Goal: Task Accomplishment & Management: Manage account settings

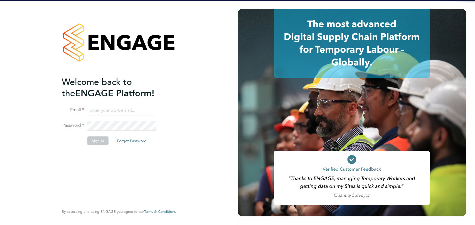
type input "[PERSON_NAME][EMAIL_ADDRESS][PERSON_NAME][DOMAIN_NAME]"
click at [93, 145] on button "Sign In" at bounding box center [97, 141] width 21 height 9
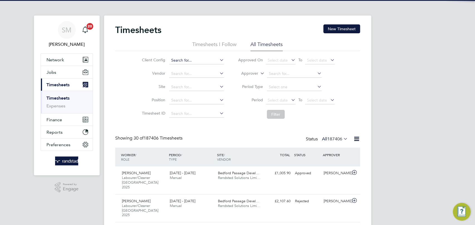
click at [185, 58] on input at bounding box center [196, 61] width 55 height 8
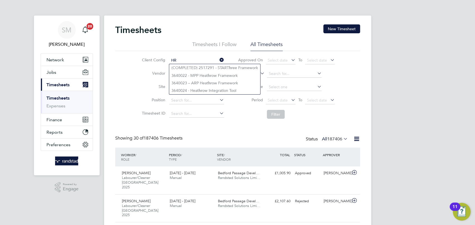
type input "H"
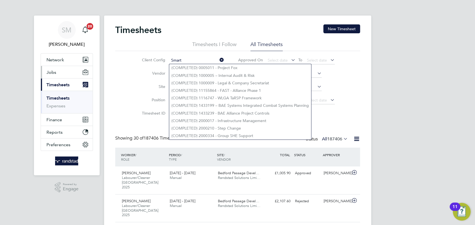
type input "Smart"
click at [65, 73] on button "Jobs" at bounding box center [67, 72] width 52 height 12
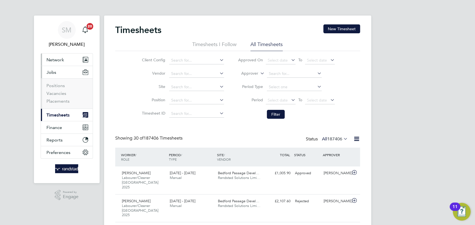
click at [63, 61] on span "Network" at bounding box center [55, 59] width 18 height 5
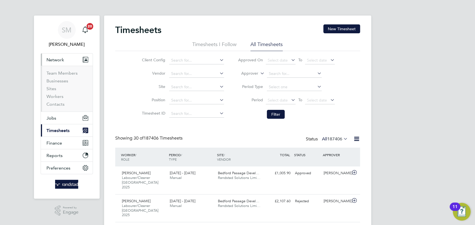
click at [64, 62] on button "Network" at bounding box center [67, 60] width 52 height 12
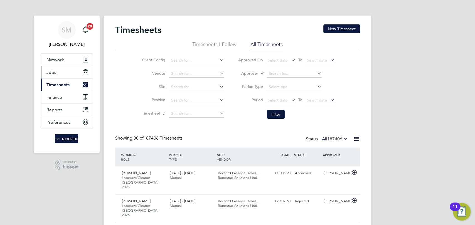
click at [64, 73] on button "Jobs" at bounding box center [67, 72] width 52 height 12
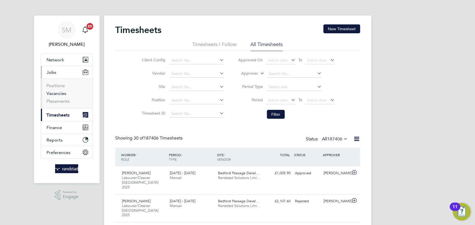
click at [58, 95] on link "Vacancies" at bounding box center [56, 93] width 20 height 5
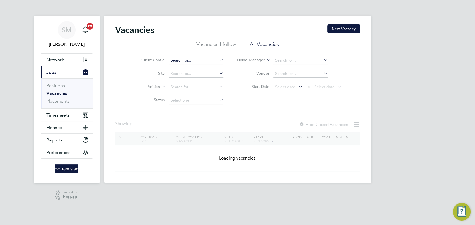
click at [182, 58] on input at bounding box center [195, 61] width 55 height 8
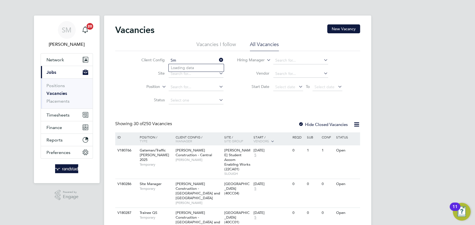
type input "S"
type input "HR F"
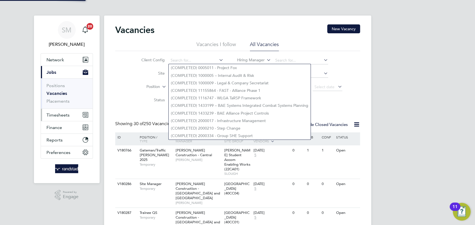
click at [62, 113] on span "Timesheets" at bounding box center [57, 115] width 23 height 5
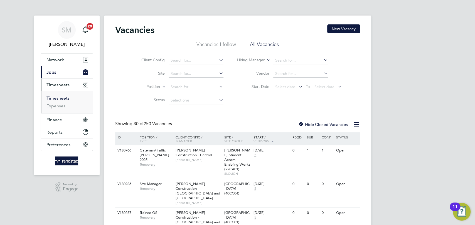
click at [62, 98] on link "Timesheets" at bounding box center [57, 98] width 23 height 5
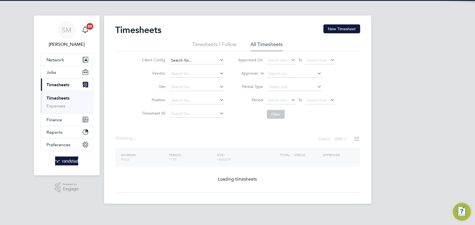
click at [188, 62] on input at bounding box center [196, 61] width 55 height 8
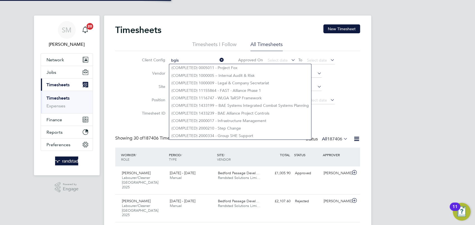
scroll to position [19, 48]
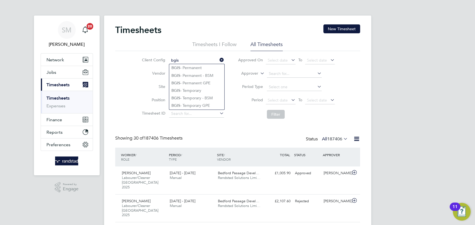
type input "bgis"
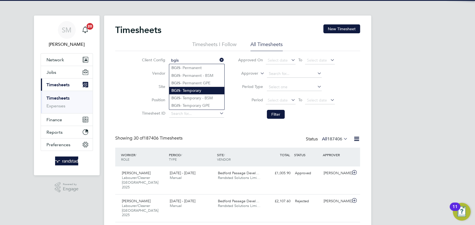
click at [195, 93] on li "BGIS - Temporary" at bounding box center [196, 91] width 55 height 8
type input "BGIS - Temporary"
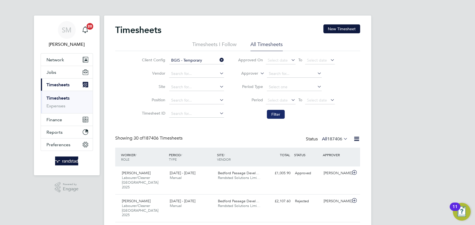
click at [277, 115] on button "Filter" at bounding box center [276, 114] width 18 height 9
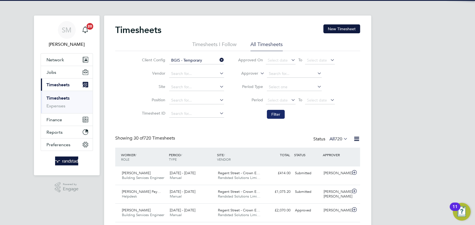
scroll to position [14, 48]
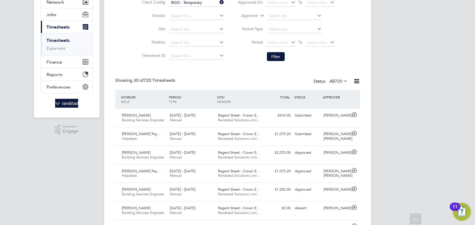
click at [335, 82] on span "720" at bounding box center [338, 82] width 8 height 6
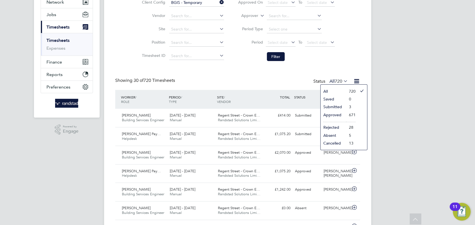
click at [331, 107] on li "Submitted" at bounding box center [333, 107] width 26 height 8
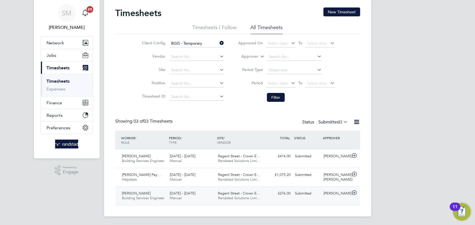
click at [233, 196] on span "Randstad Solutions Limi…" at bounding box center [239, 198] width 43 height 5
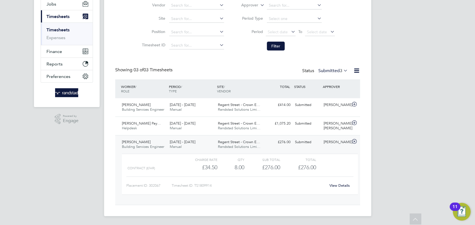
click at [339, 184] on link "View Details" at bounding box center [339, 186] width 20 height 5
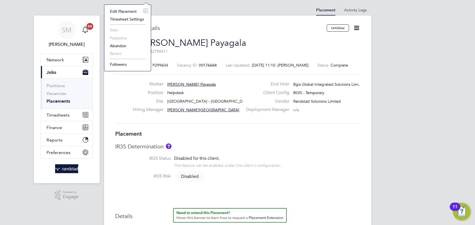
click at [356, 28] on icon at bounding box center [356, 27] width 7 height 7
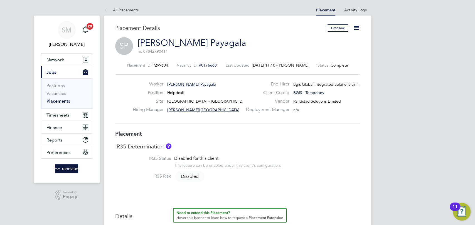
click at [356, 28] on icon at bounding box center [356, 27] width 7 height 7
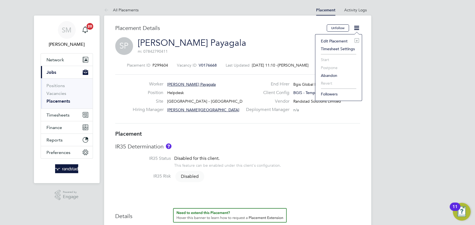
click at [340, 39] on li "Edit Placement e" at bounding box center [338, 41] width 41 height 8
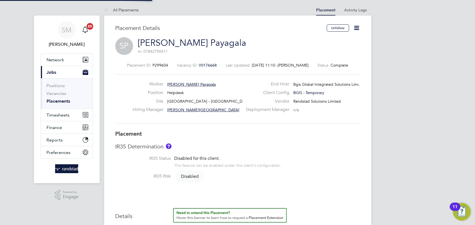
type input "Adam Lyle-Stirling"
type input "[PERSON_NAME] [PERSON_NAME]"
type input "[DATE]"
type input "30 Sep 2025"
type input "08:00"
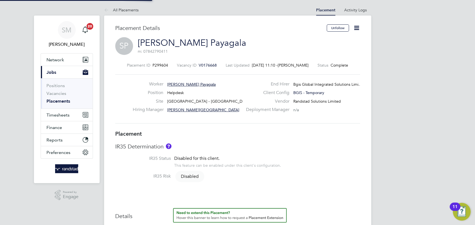
type input "18:00"
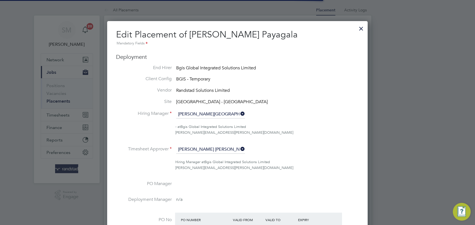
scroll to position [29, 3]
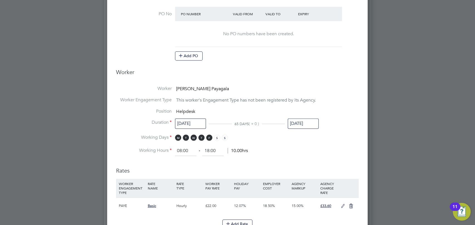
click at [308, 123] on input "30 Sep 2025" at bounding box center [302, 124] width 31 height 10
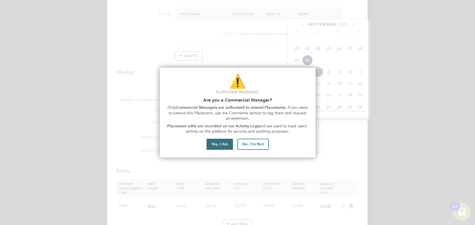
click at [214, 143] on button "Yes, I Am" at bounding box center [219, 144] width 26 height 11
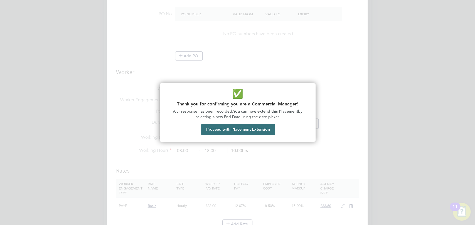
click at [259, 131] on button "Proceed with Placement Extension" at bounding box center [238, 129] width 74 height 11
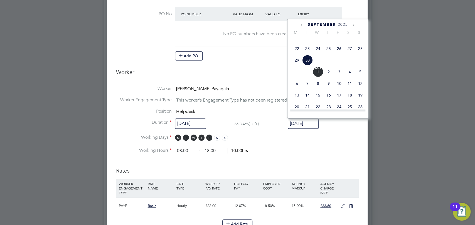
click at [354, 25] on icon at bounding box center [352, 25] width 5 height 6
click at [340, 88] on span "31" at bounding box center [339, 83] width 11 height 11
type input "31 Oct 2025"
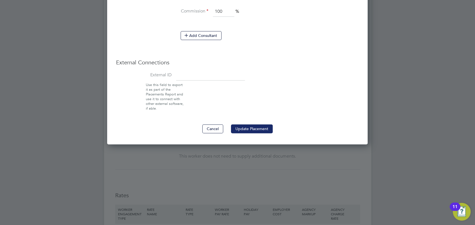
click at [251, 125] on button "Update Placement" at bounding box center [252, 129] width 42 height 9
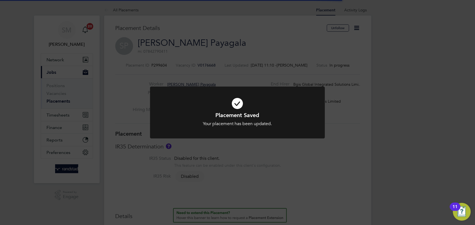
click at [287, 146] on div "Placement Saved Your placement has been updated. Cancel Okay" at bounding box center [237, 112] width 475 height 225
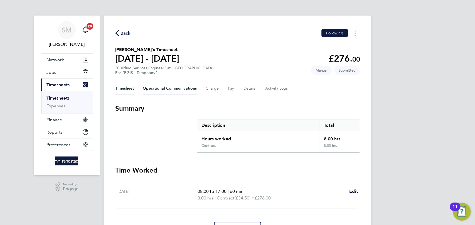
click at [177, 87] on Communications-tab "Operational Communications" at bounding box center [170, 88] width 54 height 13
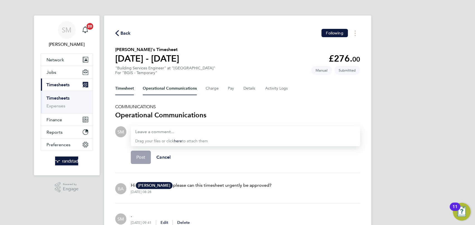
click at [129, 87] on button "Timesheet" at bounding box center [124, 88] width 19 height 13
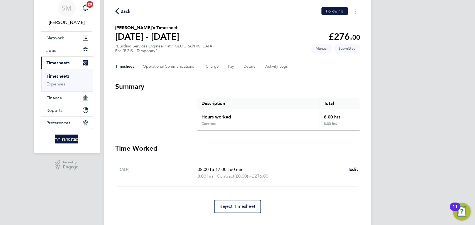
scroll to position [32, 0]
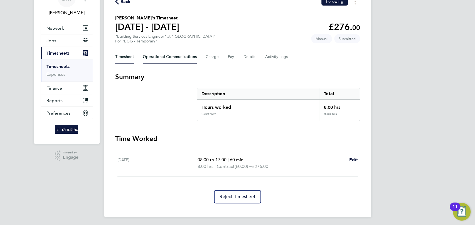
click at [181, 55] on Communications-tab "Operational Communications" at bounding box center [170, 56] width 54 height 13
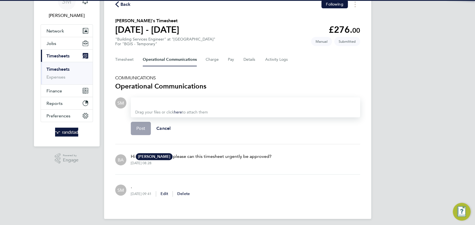
scroll to position [31, 0]
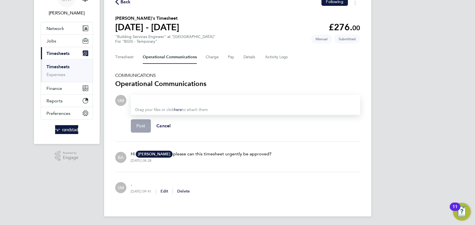
click at [189, 155] on p "Hi Adam Janes AJ Adam Janes Bgis Global Integrated Solutions Limited adam.janes…" at bounding box center [201, 154] width 141 height 7
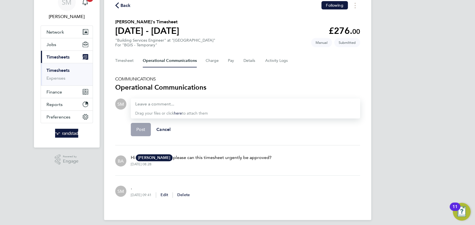
scroll to position [0, 0]
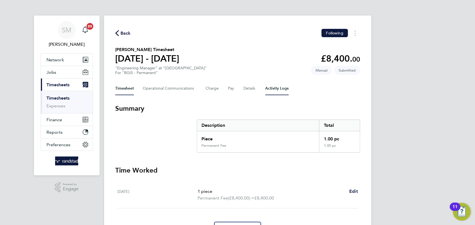
click at [282, 88] on Logs-tab "Activity Logs" at bounding box center [276, 88] width 23 height 13
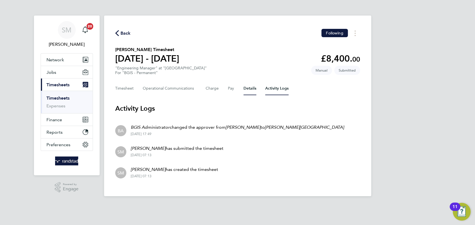
click at [247, 88] on button "Details" at bounding box center [249, 88] width 13 height 13
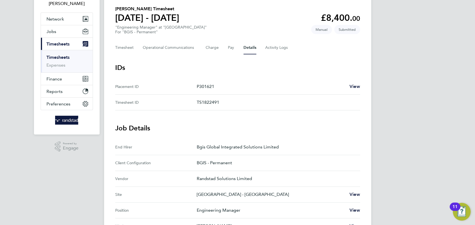
scroll to position [27, 0]
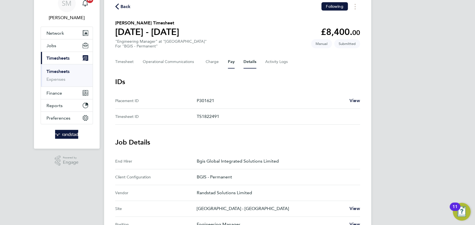
click at [229, 63] on button "Pay" at bounding box center [231, 61] width 7 height 13
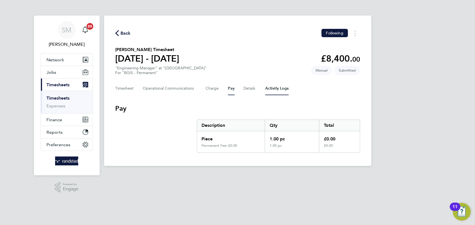
click at [273, 93] on Logs-tab "Activity Logs" at bounding box center [276, 88] width 23 height 13
